Goal: Task Accomplishment & Management: Manage account settings

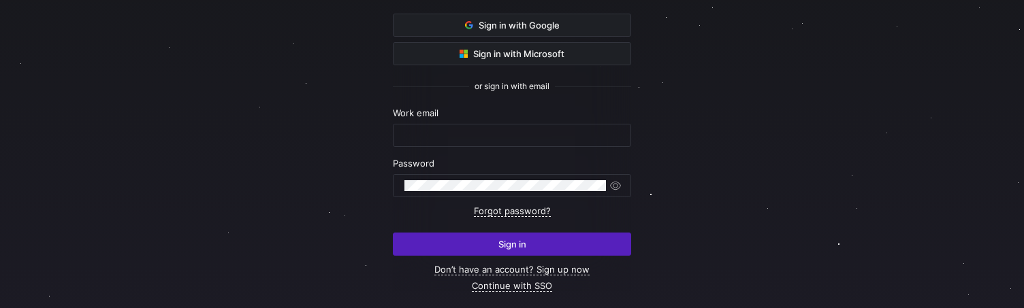
scroll to position [117, 0]
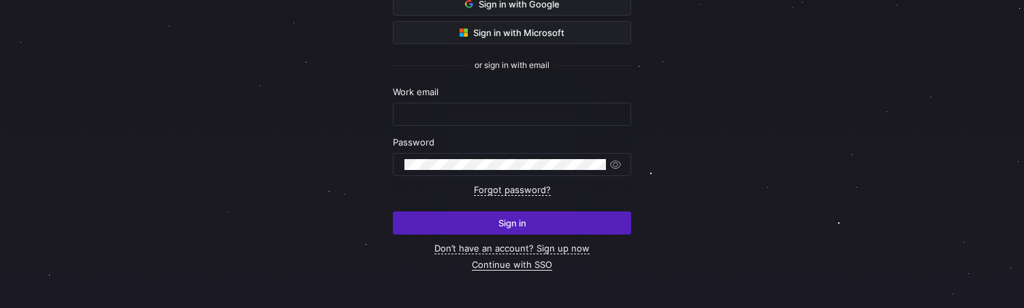
click at [539, 262] on link "Continue with SSO" at bounding box center [512, 265] width 80 height 12
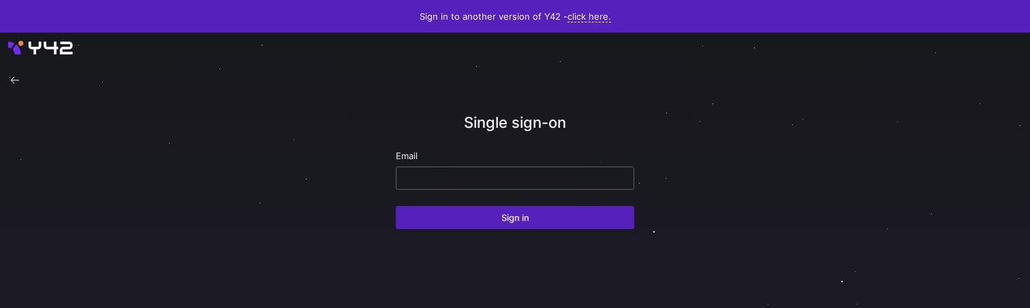
click at [463, 176] on input "email" at bounding box center [514, 178] width 215 height 11
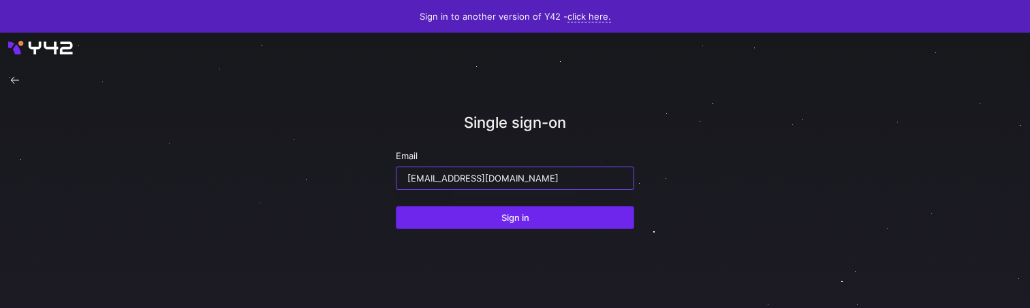
type input "ppatida2@cisco.com"
click at [438, 215] on span "submit" at bounding box center [514, 218] width 237 height 22
